Goal: Check status: Check status

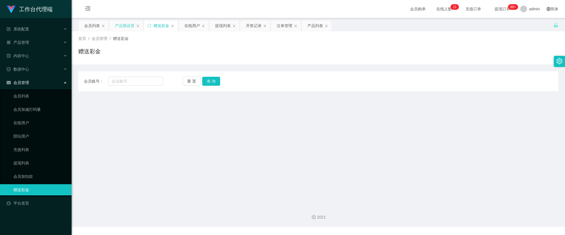
click at [123, 26] on div "产品预设置" at bounding box center [125, 25] width 20 height 11
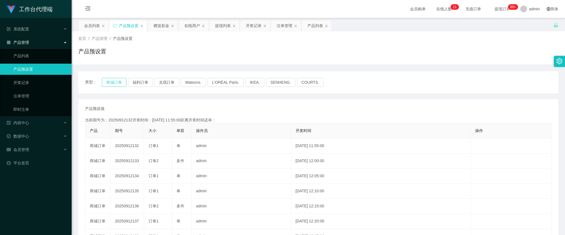
click at [111, 82] on button "商城订单" at bounding box center [114, 82] width 25 height 9
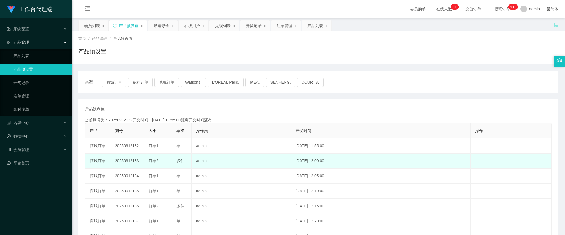
click at [125, 162] on td "20250912133" at bounding box center [127, 161] width 34 height 15
click at [132, 157] on td "20250912133" at bounding box center [127, 161] width 34 height 15
click at [129, 163] on td "20250912133" at bounding box center [127, 161] width 34 height 15
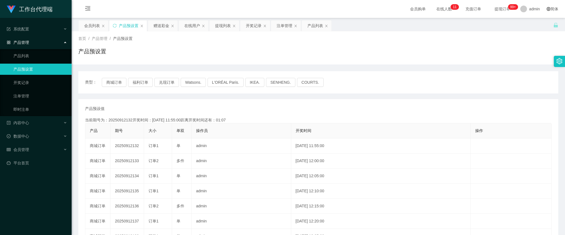
copy td "20250912133"
